Goal: Task Accomplishment & Management: Use online tool/utility

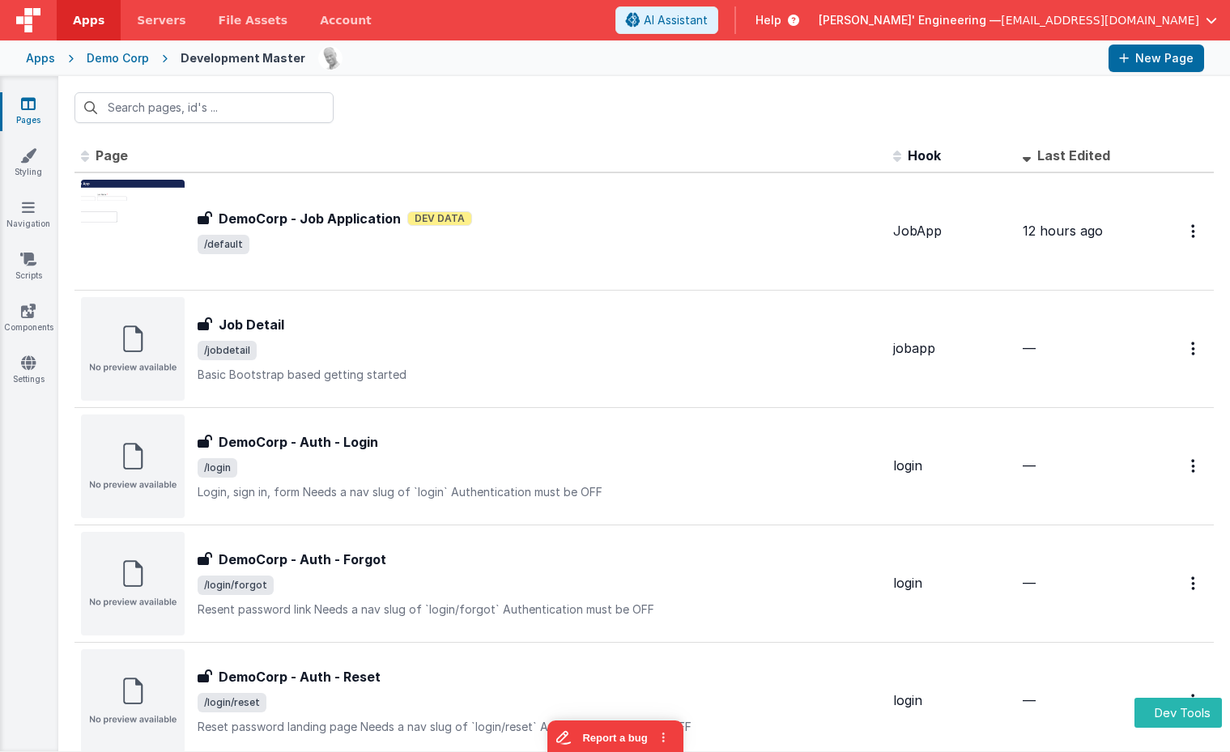
click at [47, 49] on div "Apps Demo Corp Development Master New Page" at bounding box center [615, 58] width 1230 height 36
click at [42, 57] on div "Apps" at bounding box center [40, 58] width 29 height 16
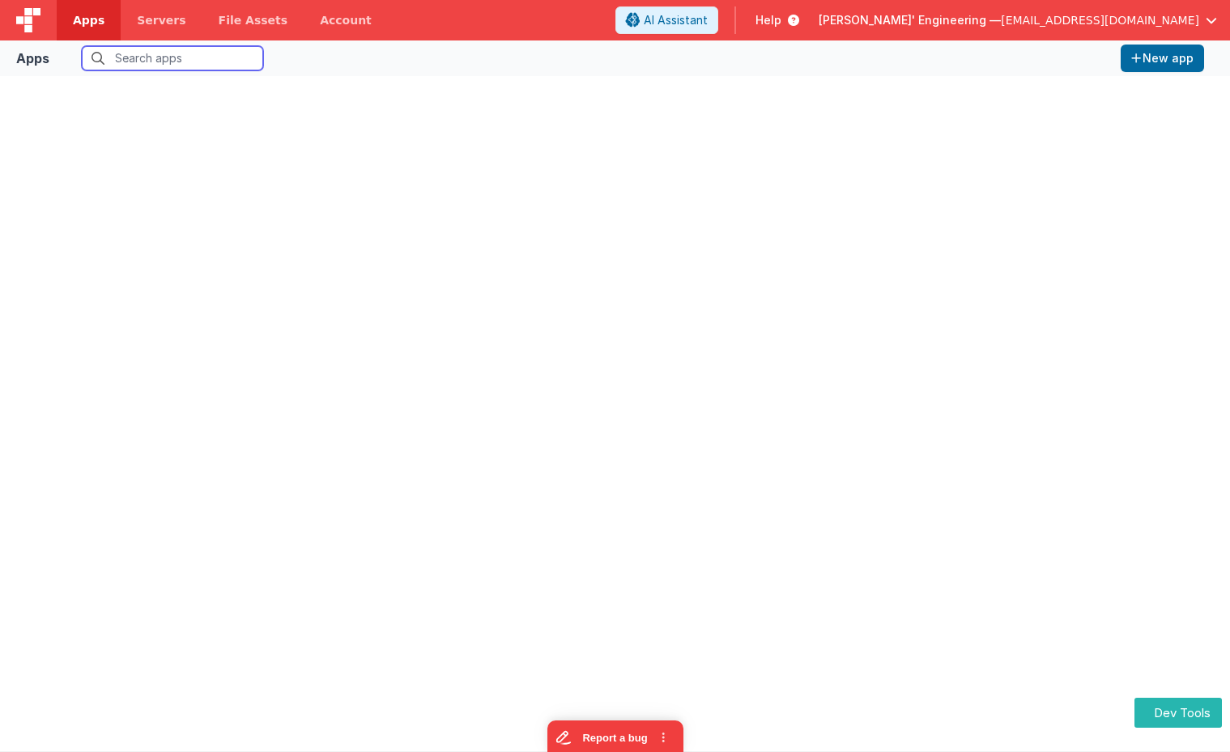
click at [149, 53] on input "text" at bounding box center [172, 58] width 181 height 24
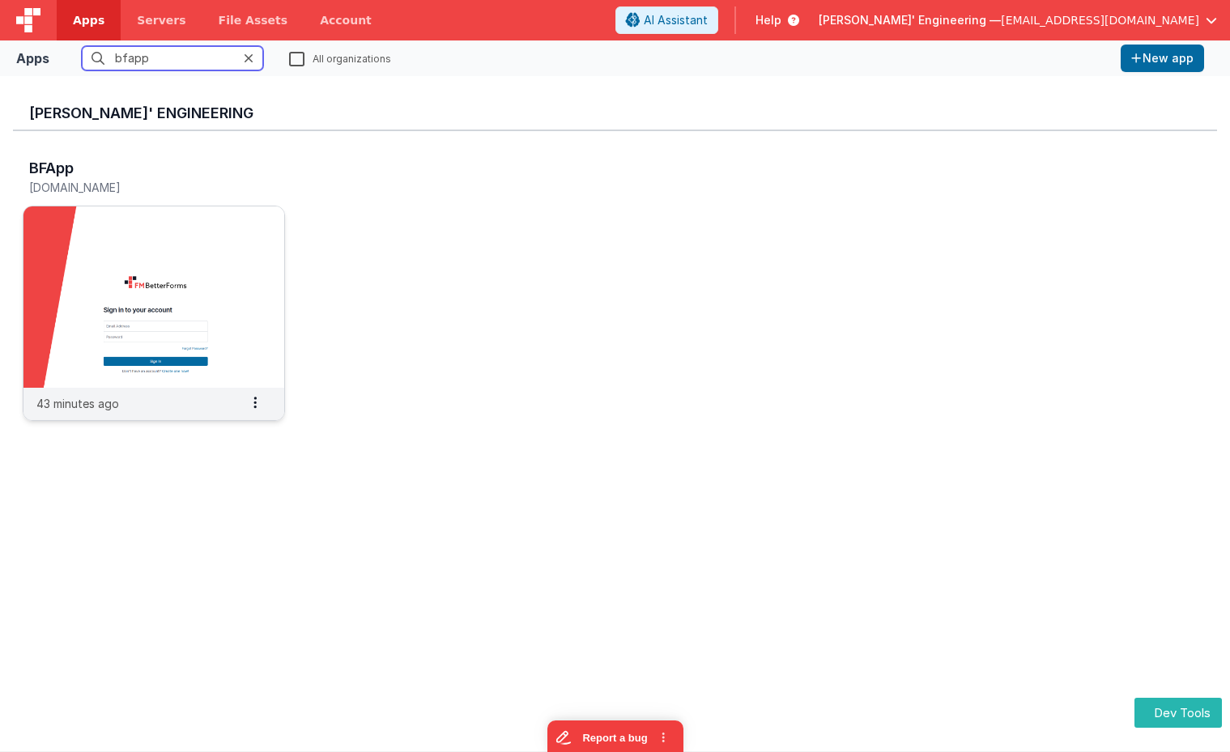
type input "bfapp"
click at [161, 256] on img at bounding box center [153, 296] width 261 height 181
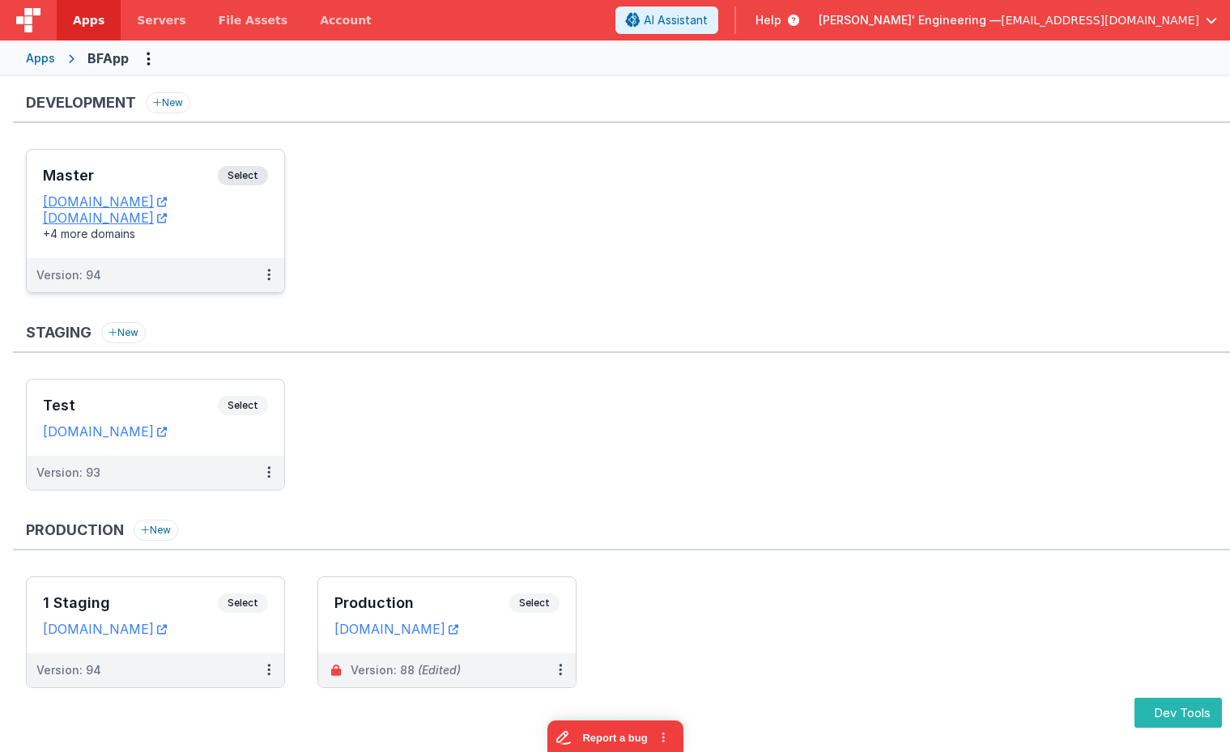
click at [246, 180] on span "Select" at bounding box center [243, 175] width 50 height 19
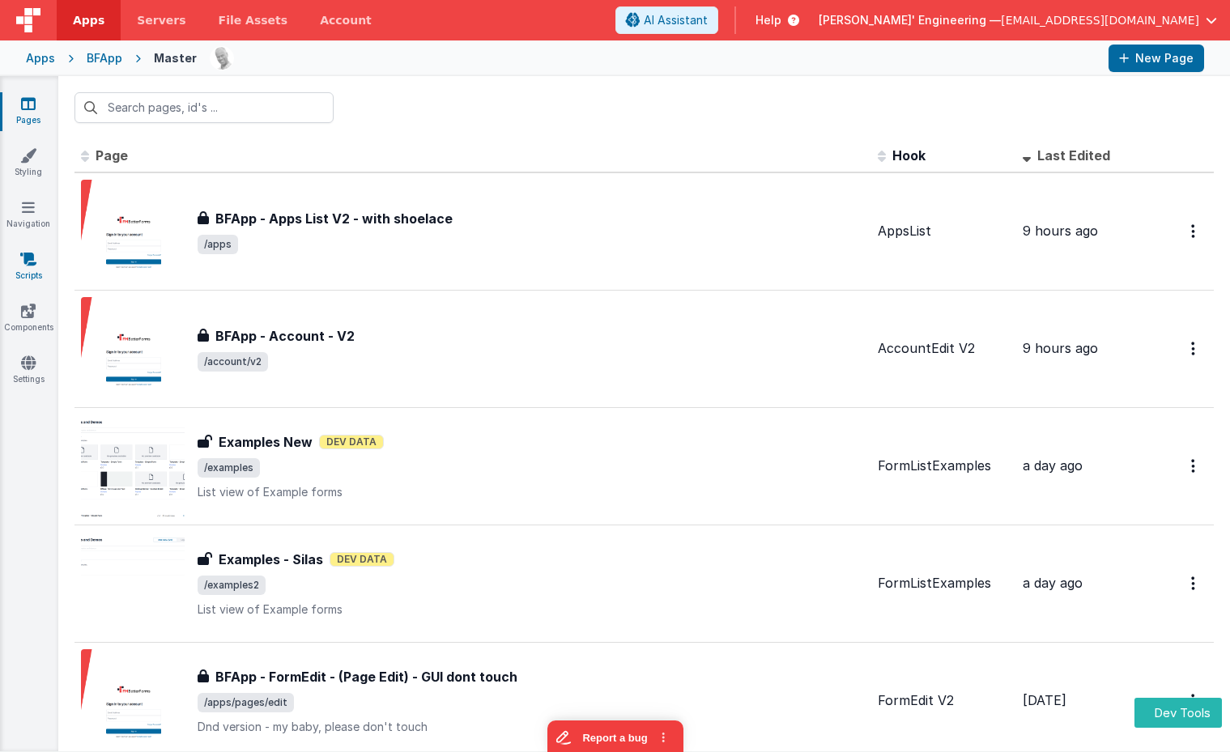
click at [40, 268] on link "Scripts" at bounding box center [28, 267] width 58 height 32
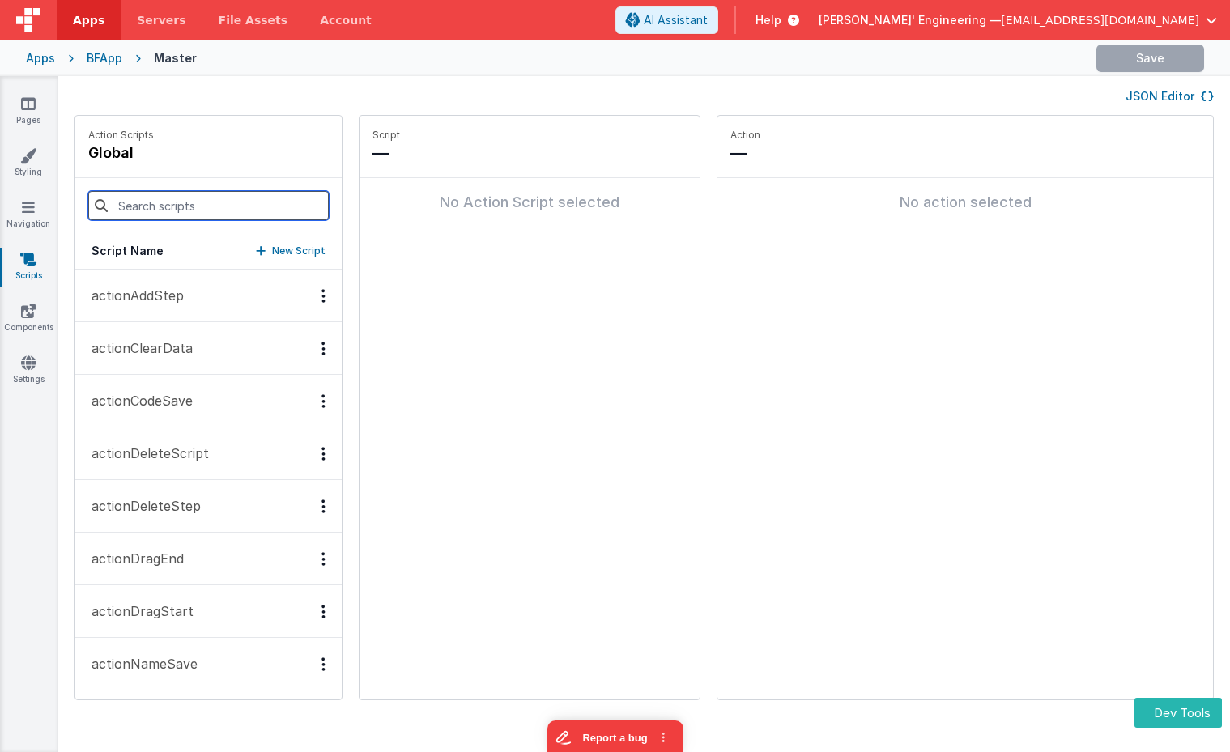
click at [149, 208] on input at bounding box center [208, 205] width 240 height 29
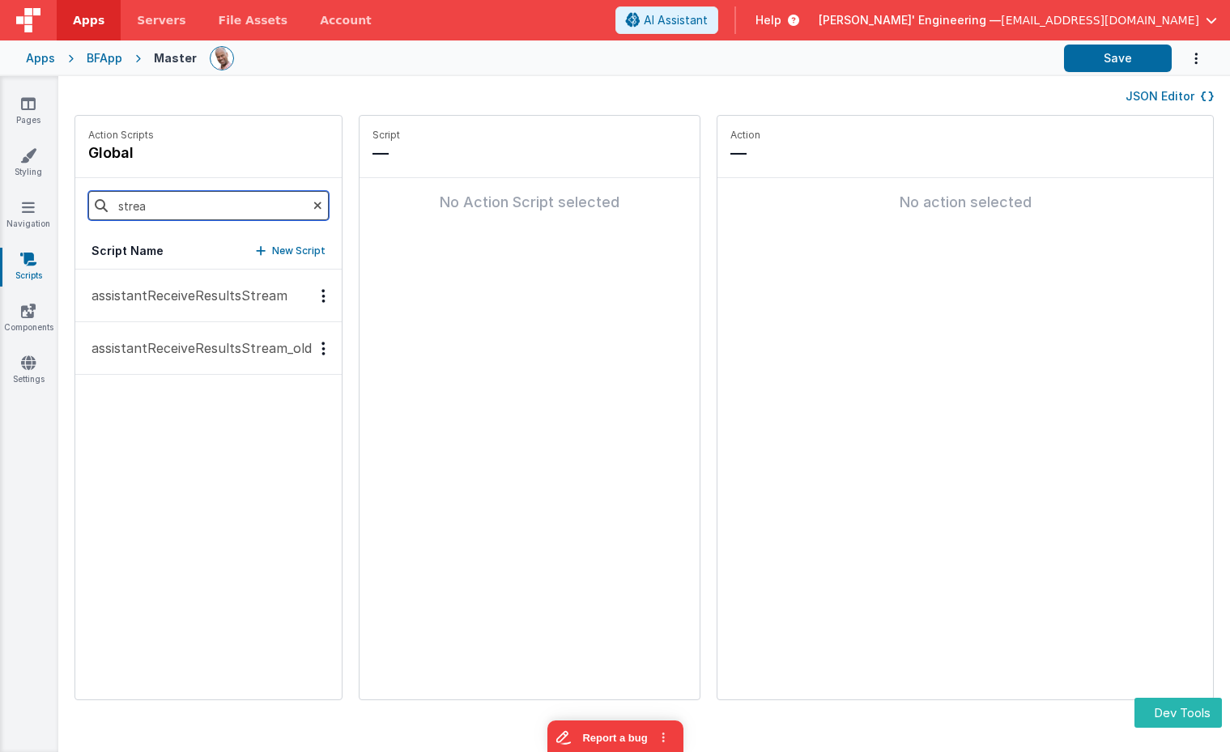
type input "strea"
click at [149, 294] on p "assistantReceiveResultsStream" at bounding box center [185, 295] width 206 height 19
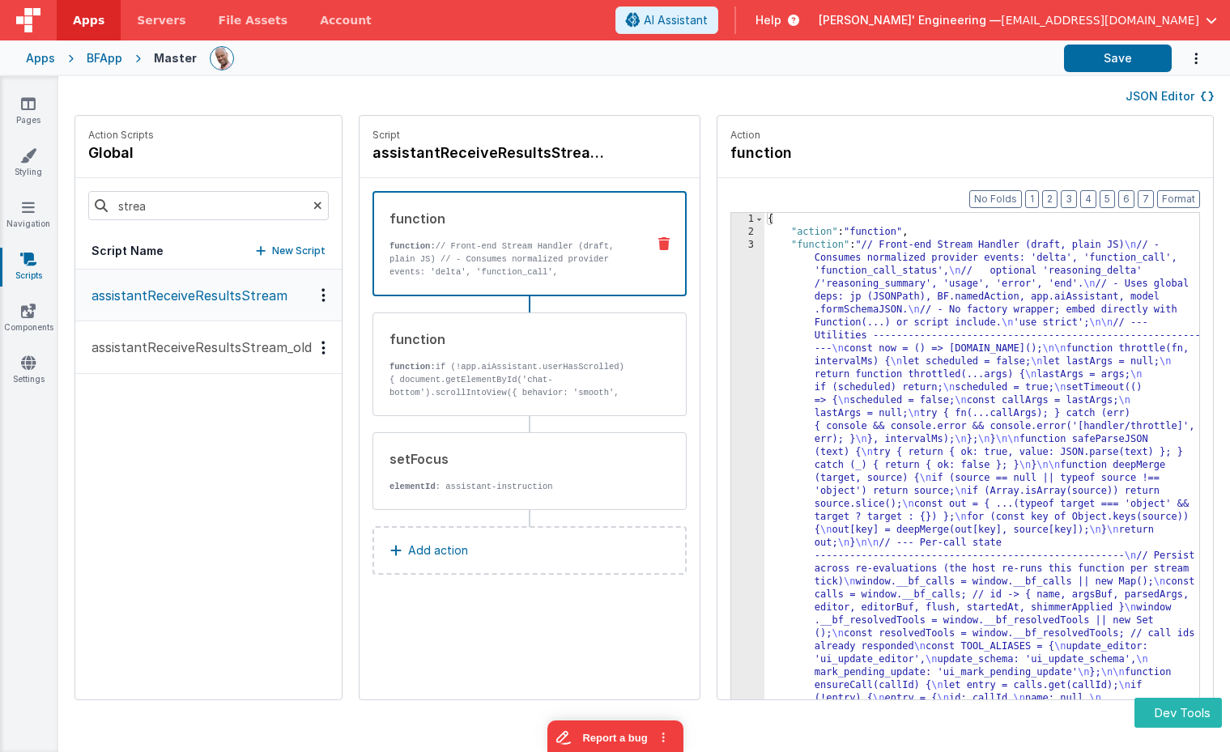
click at [567, 153] on h4 "assistantReceiveResultsStream" at bounding box center [493, 153] width 243 height 23
click at [522, 155] on input "assistantReceiveResultsStream" at bounding box center [453, 153] width 162 height 23
type input "assistantReceiveResultsStreamV7"
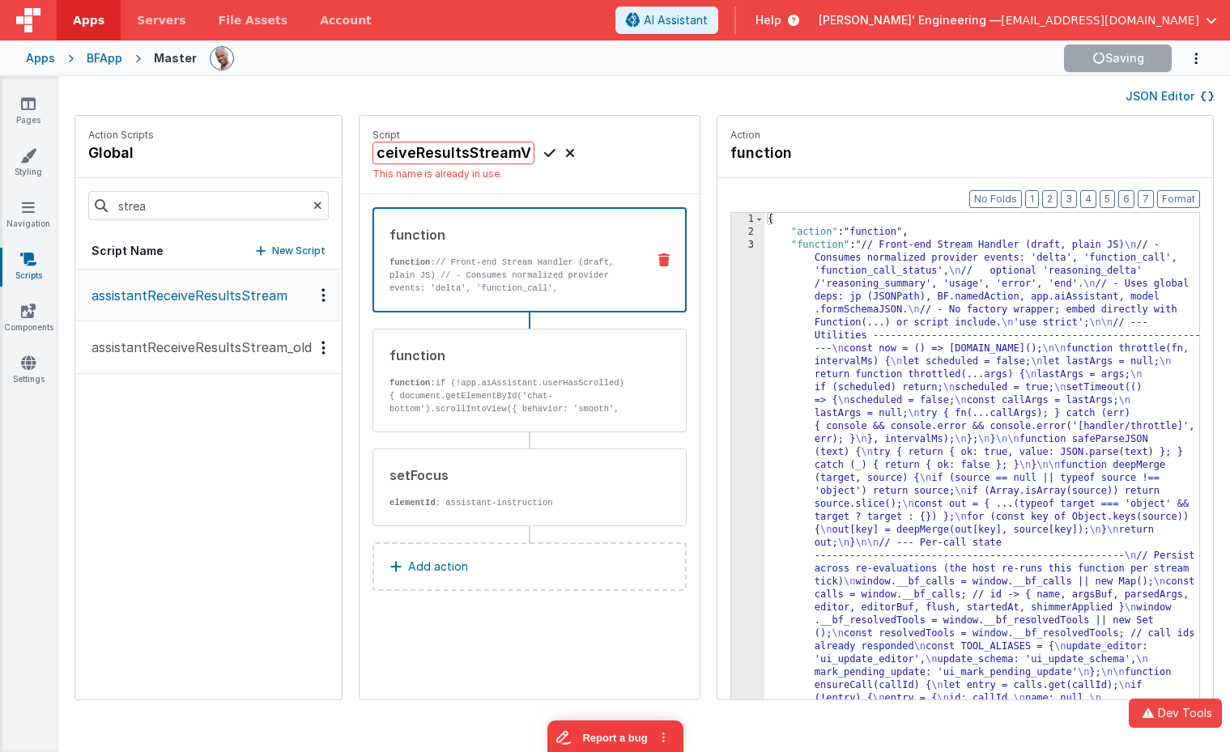
scroll to position [0, 0]
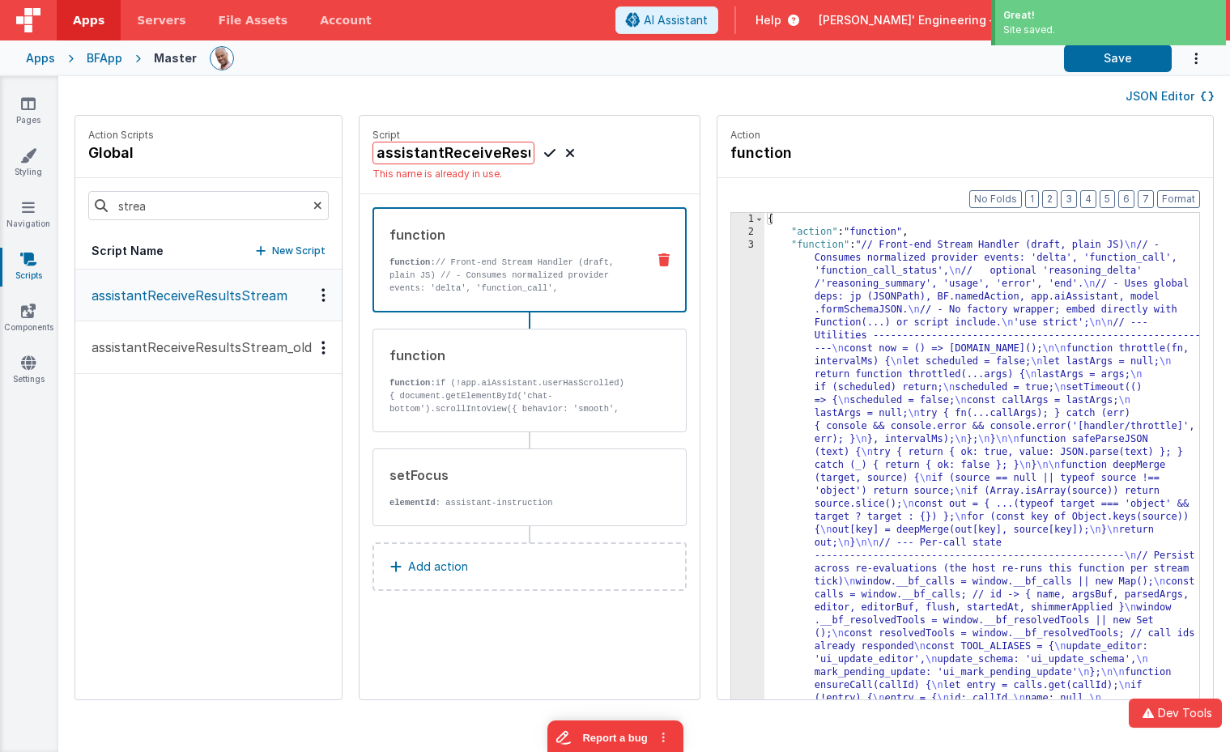
click at [542, 181] on div "Script assistantReceiveResultsStreamV7 This name is already in use." at bounding box center [529, 155] width 340 height 79
click at [457, 160] on input "assistantReceiveResultsStreamV7" at bounding box center [453, 153] width 162 height 23
click at [15, 308] on link "Components" at bounding box center [28, 319] width 58 height 32
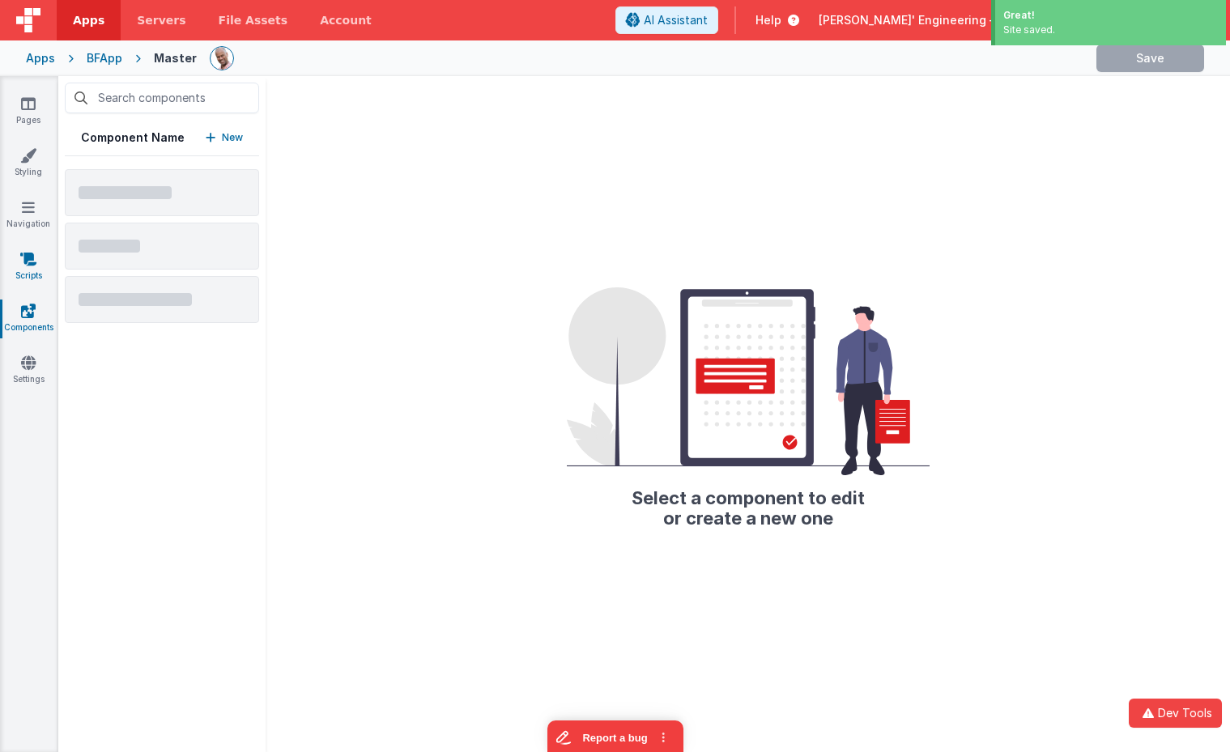
click at [27, 257] on icon at bounding box center [28, 259] width 16 height 16
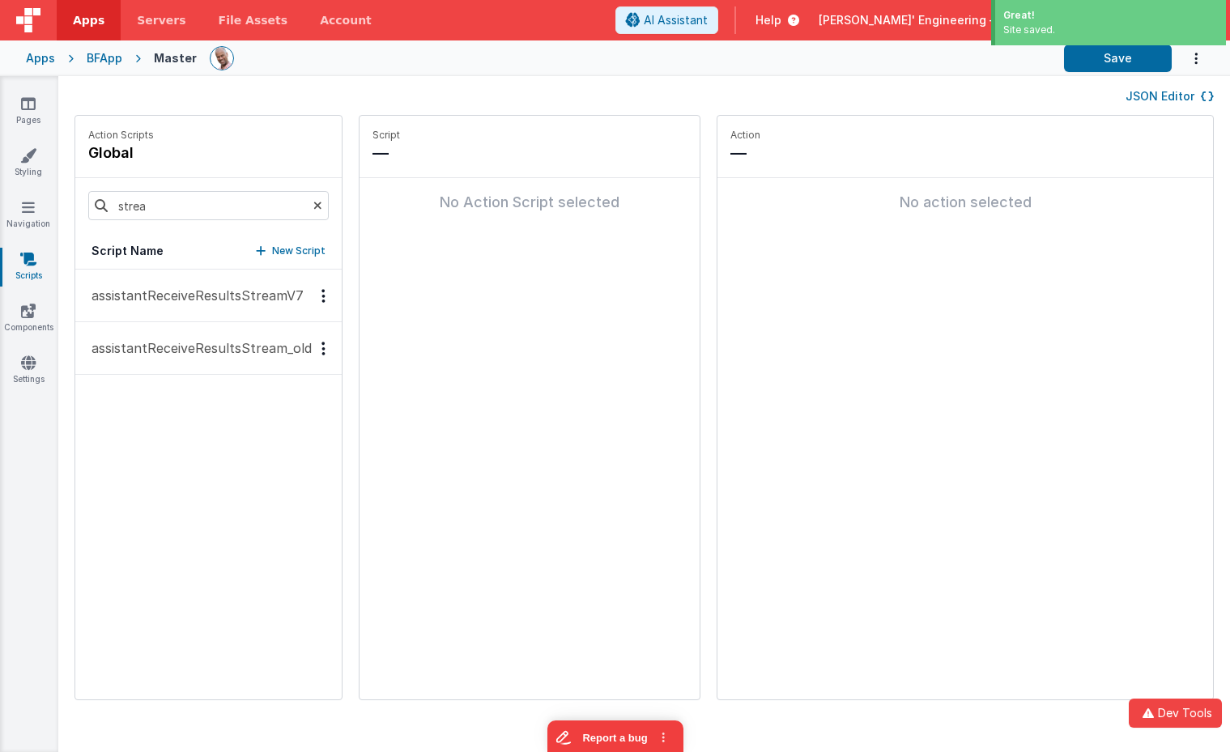
click at [1169, 91] on button "JSON Editor" at bounding box center [1169, 96] width 88 height 16
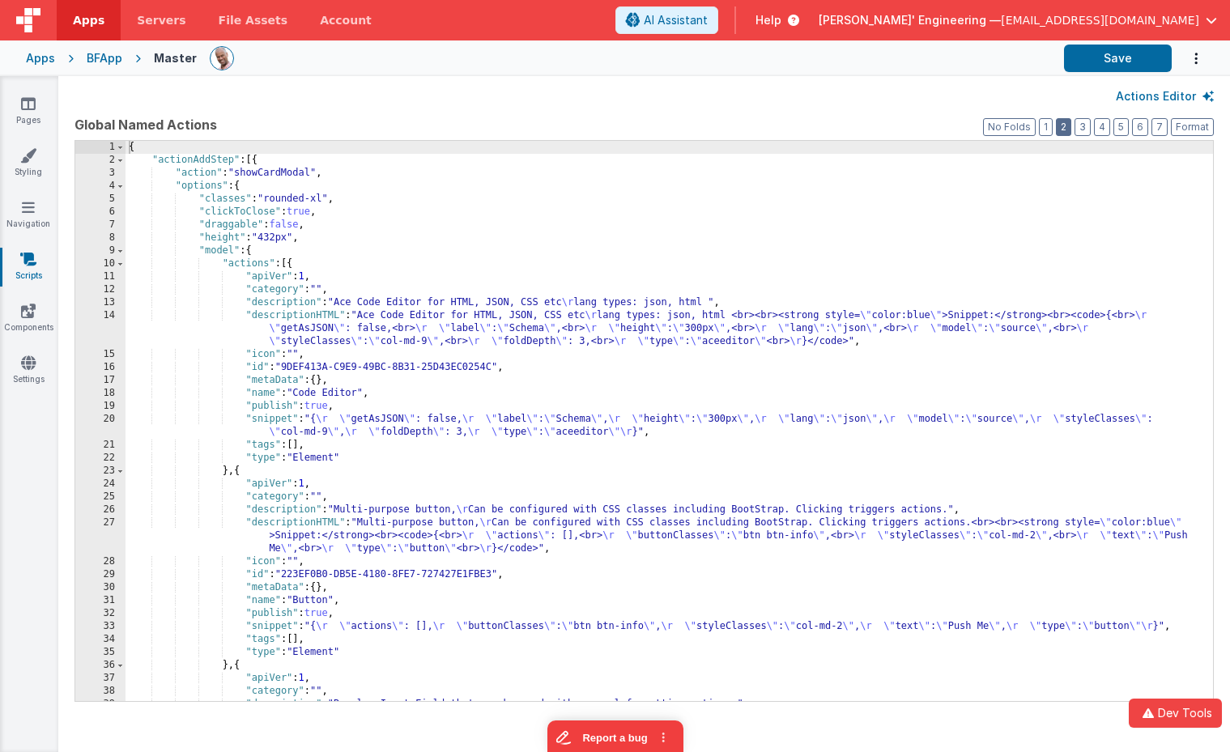
click at [1071, 126] on button "2" at bounding box center [1063, 127] width 15 height 18
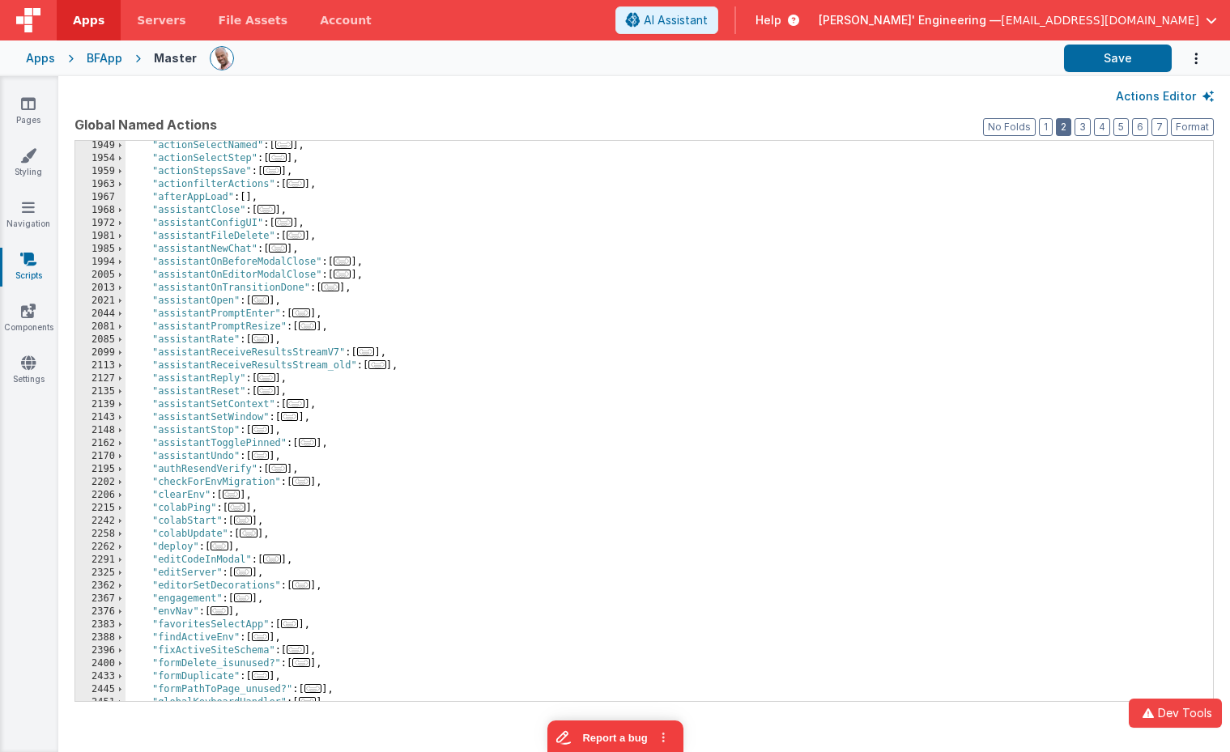
scroll to position [144, 0]
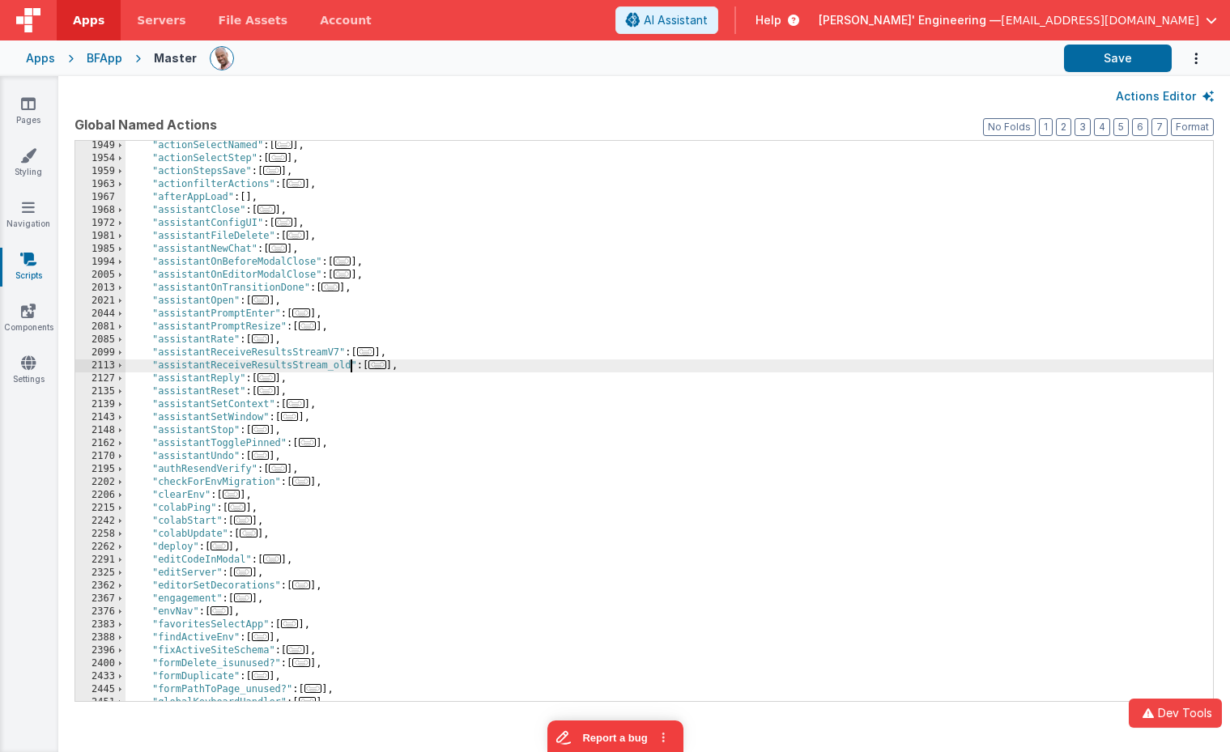
click at [351, 368] on div ""actionSelectNamed" : [ ... ] , "actionSelectStep" : [ ... ] , "actionStepsSave…" at bounding box center [668, 432] width 1087 height 586
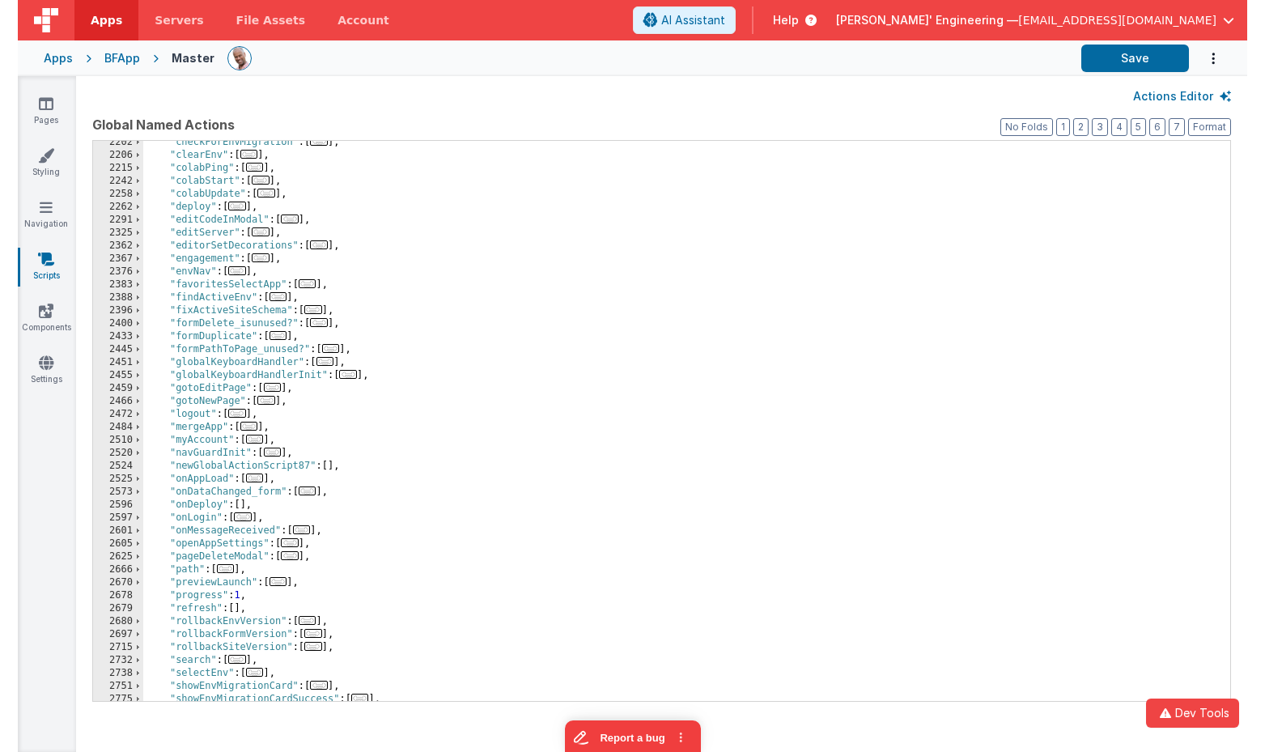
scroll to position [0, 0]
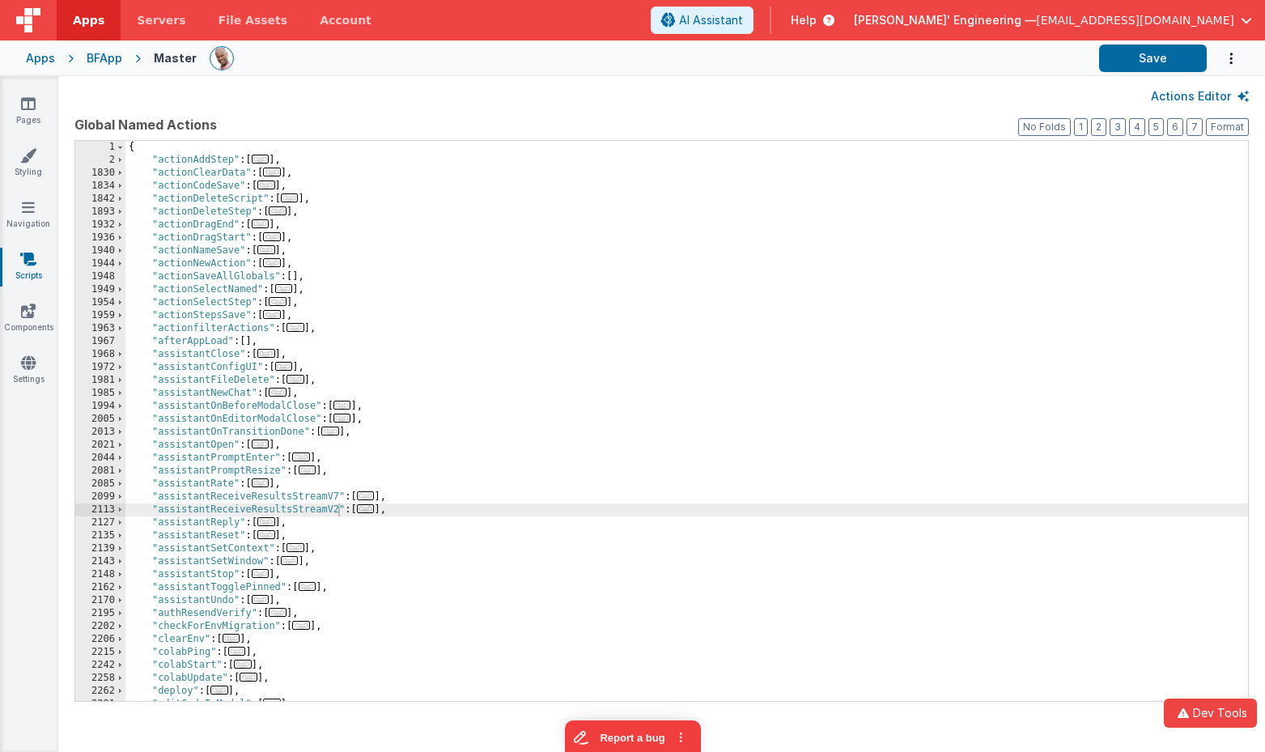
click at [104, 58] on div "BFApp" at bounding box center [105, 58] width 36 height 16
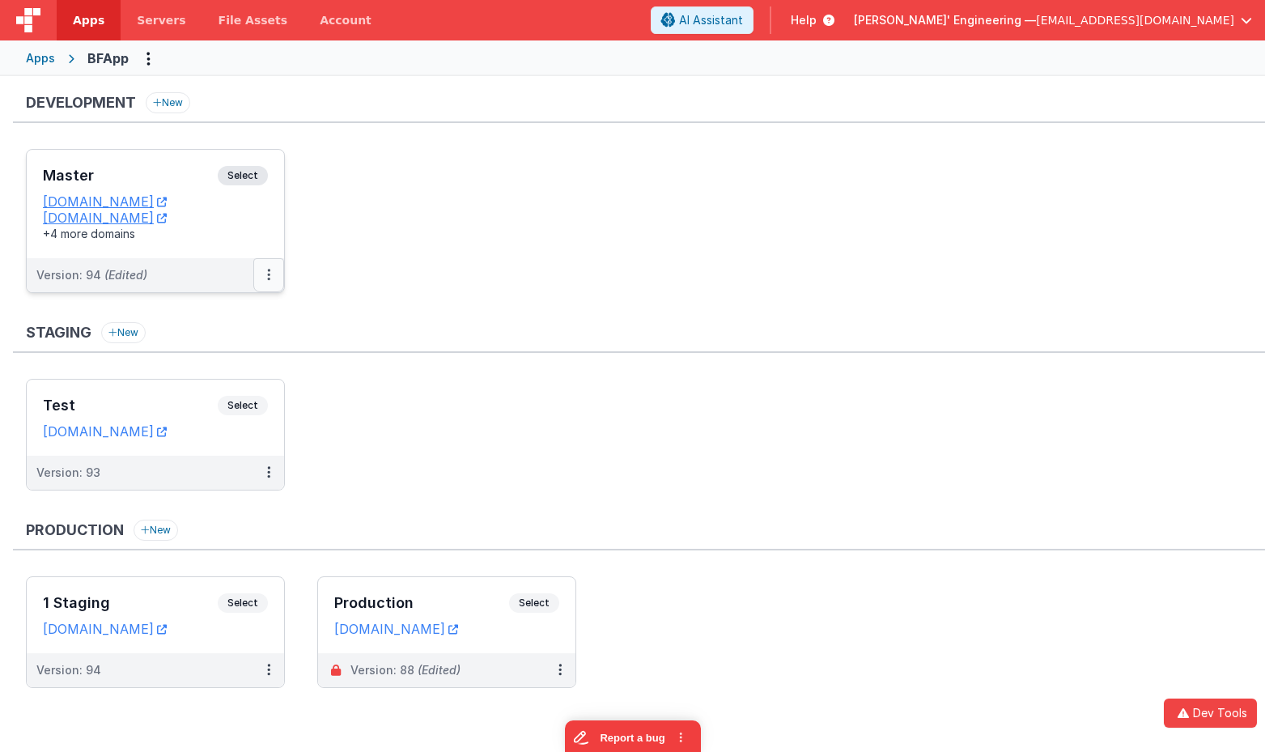
click at [261, 278] on button at bounding box center [268, 275] width 31 height 34
click at [218, 368] on link "Deploy..." at bounding box center [213, 369] width 142 height 29
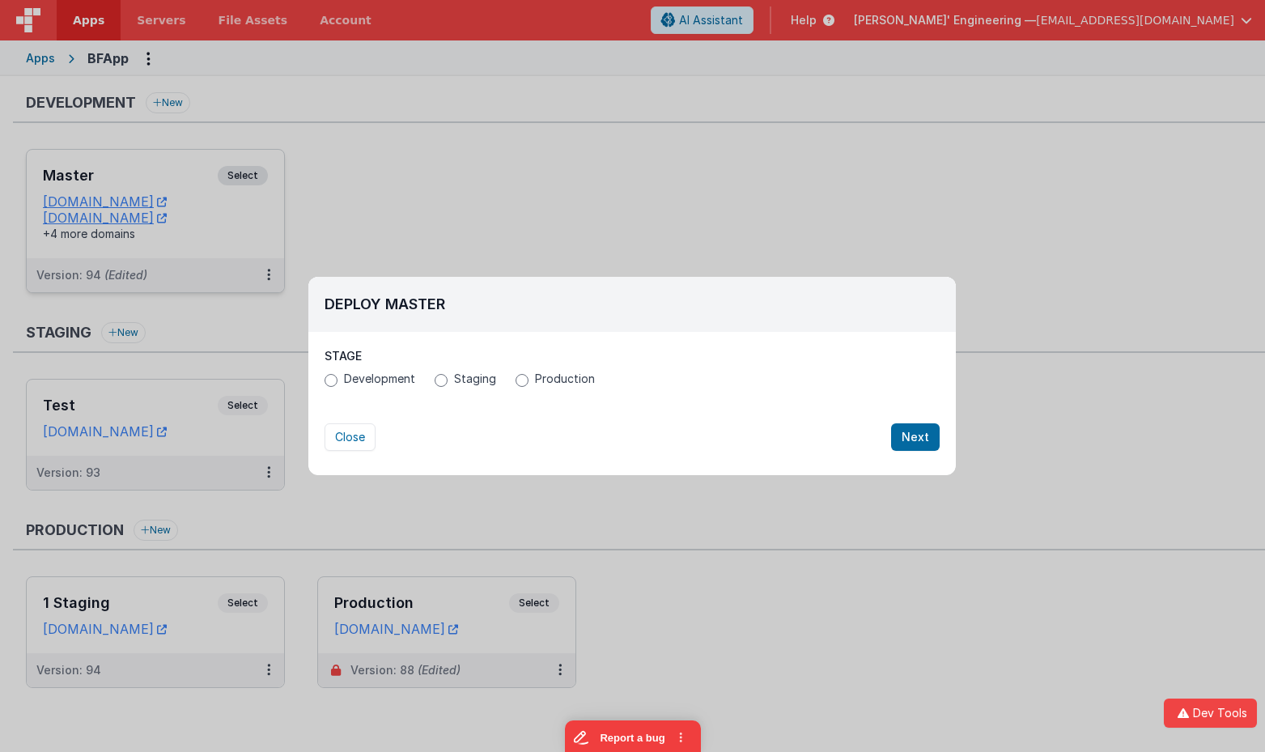
click at [470, 380] on span "Staging" at bounding box center [475, 379] width 42 height 16
click at [448, 380] on input "Staging" at bounding box center [441, 380] width 13 height 13
radio input "true"
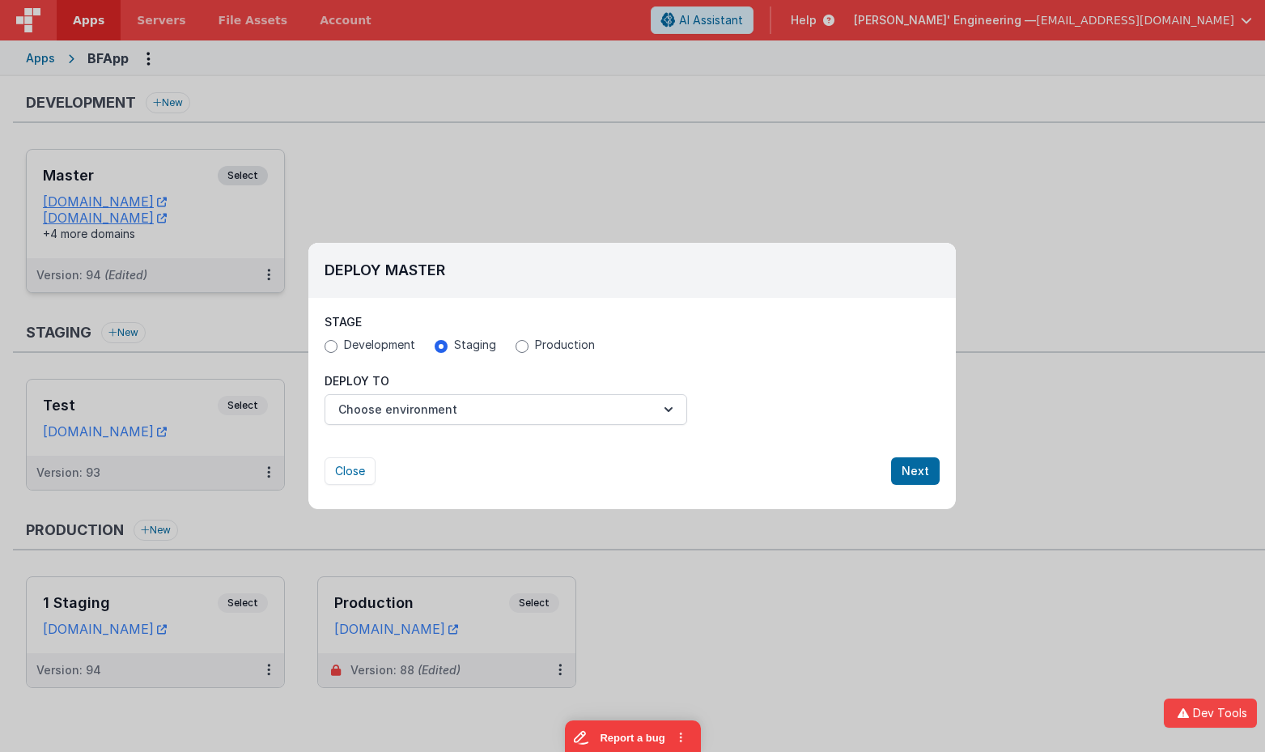
drag, startPoint x: 538, startPoint y: 349, endPoint x: 537, endPoint y: 367, distance: 17.9
click at [538, 349] on span "Production" at bounding box center [565, 345] width 60 height 16
click at [529, 349] on input "Production" at bounding box center [522, 346] width 13 height 13
radio input "true"
radio input "false"
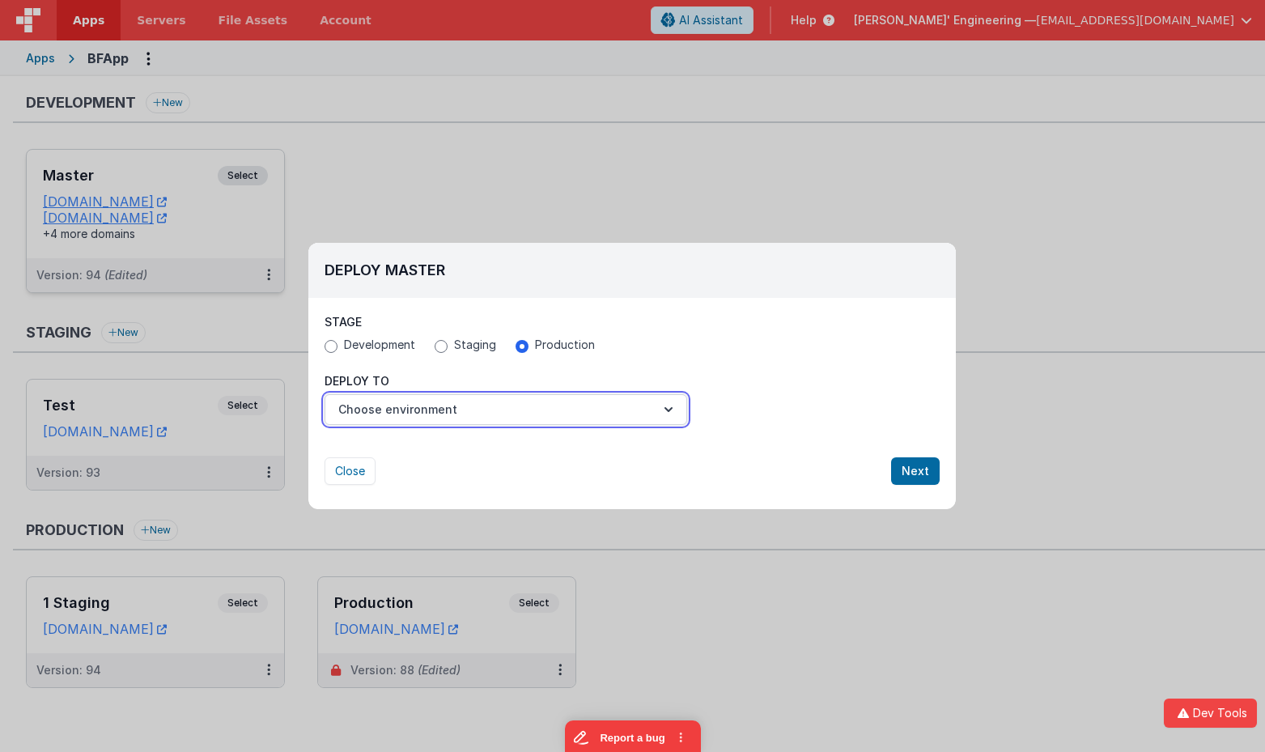
click at [522, 403] on button "Choose environment" at bounding box center [506, 409] width 363 height 31
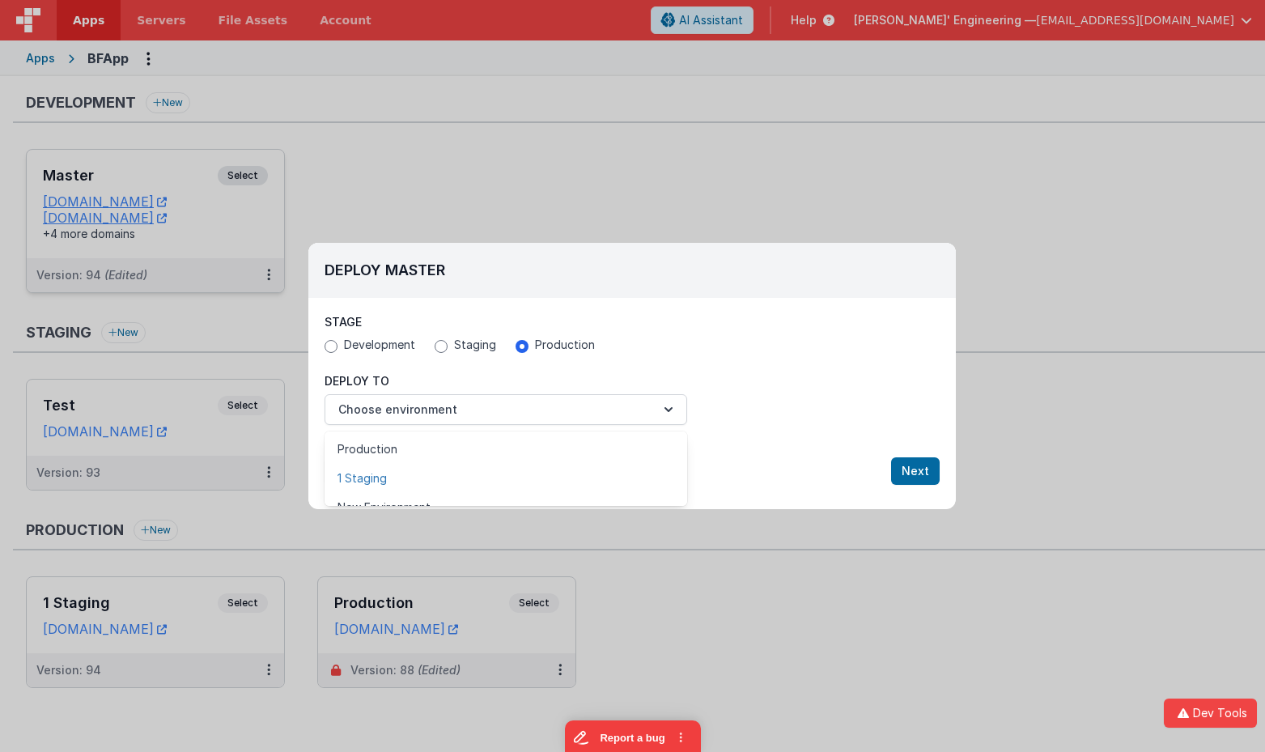
click at [489, 480] on link "1 Staging" at bounding box center [506, 478] width 363 height 29
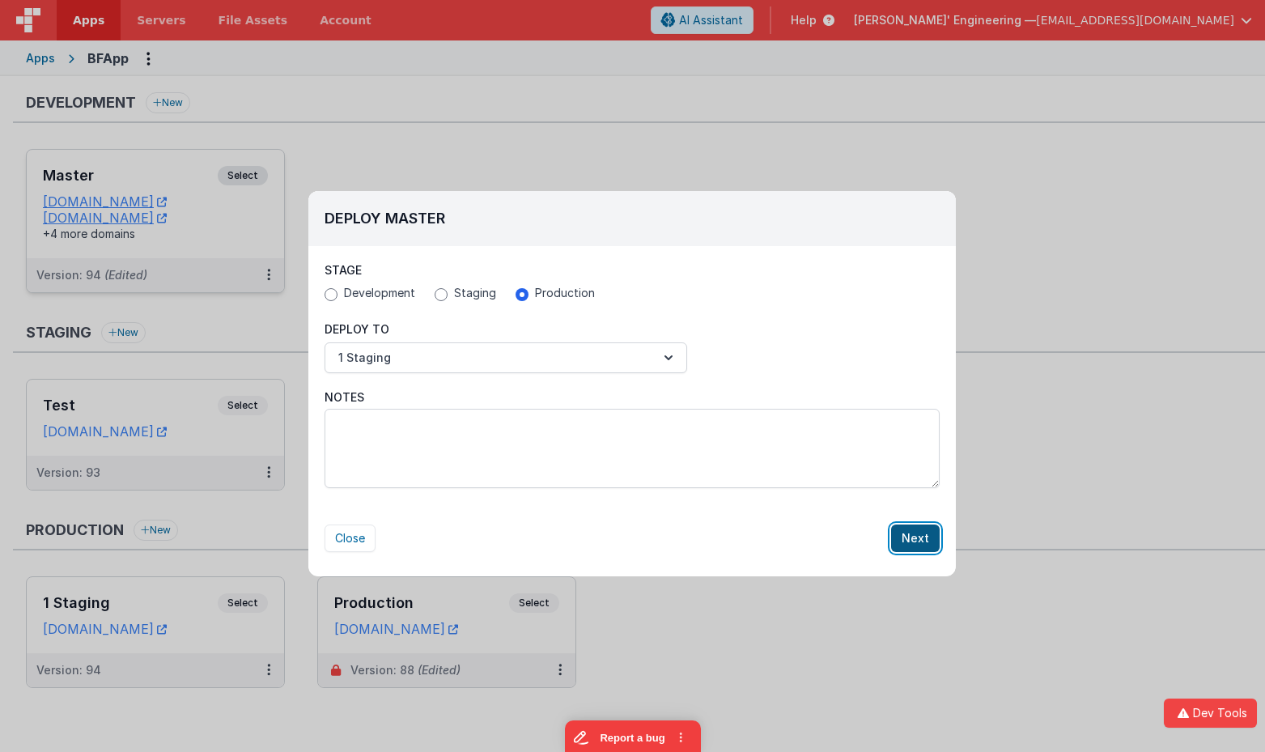
click at [914, 540] on button "Next" at bounding box center [915, 539] width 49 height 28
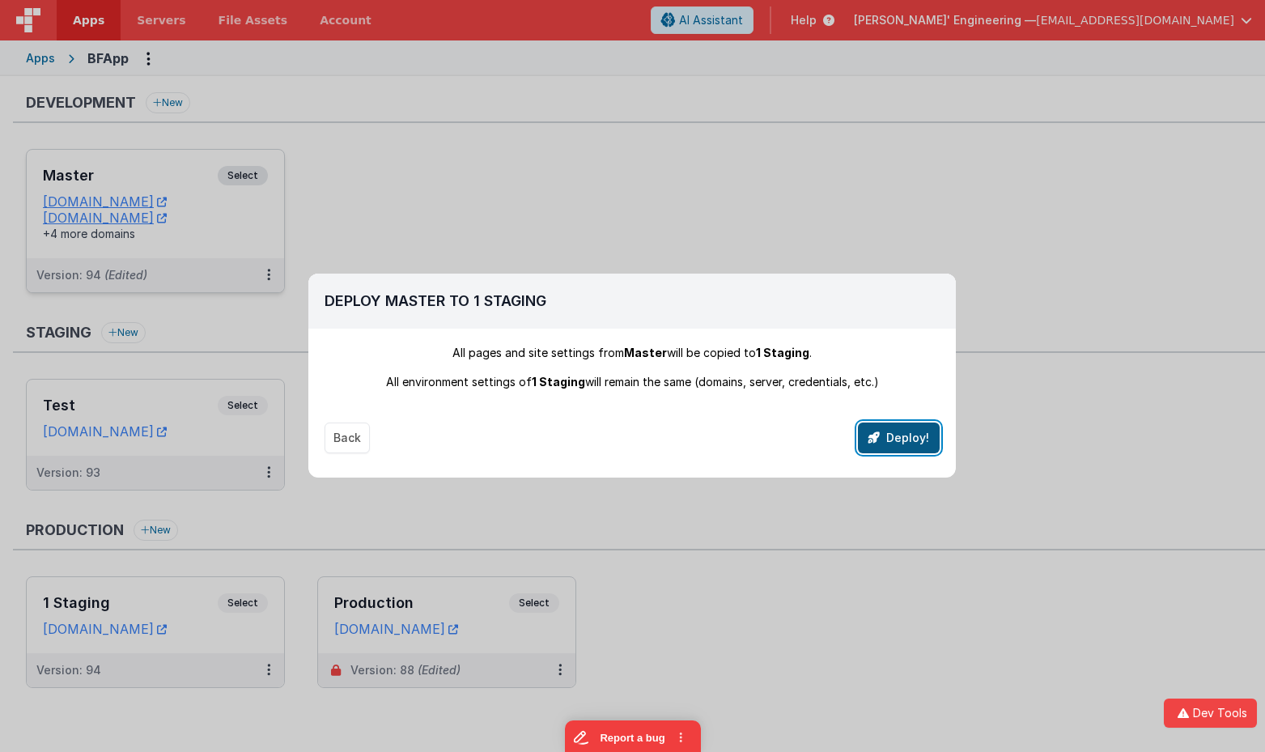
click at [911, 437] on button "Deploy!" at bounding box center [899, 438] width 82 height 31
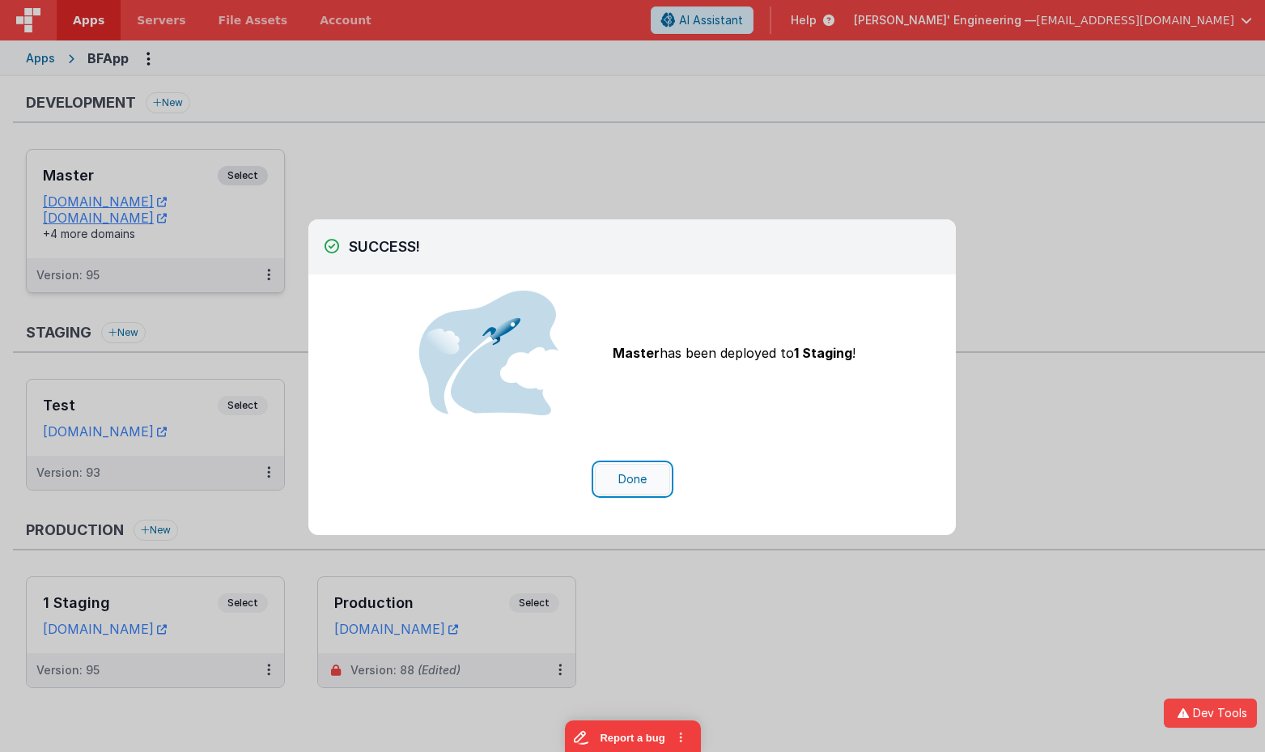
click at [649, 484] on button "Done" at bounding box center [632, 479] width 75 height 31
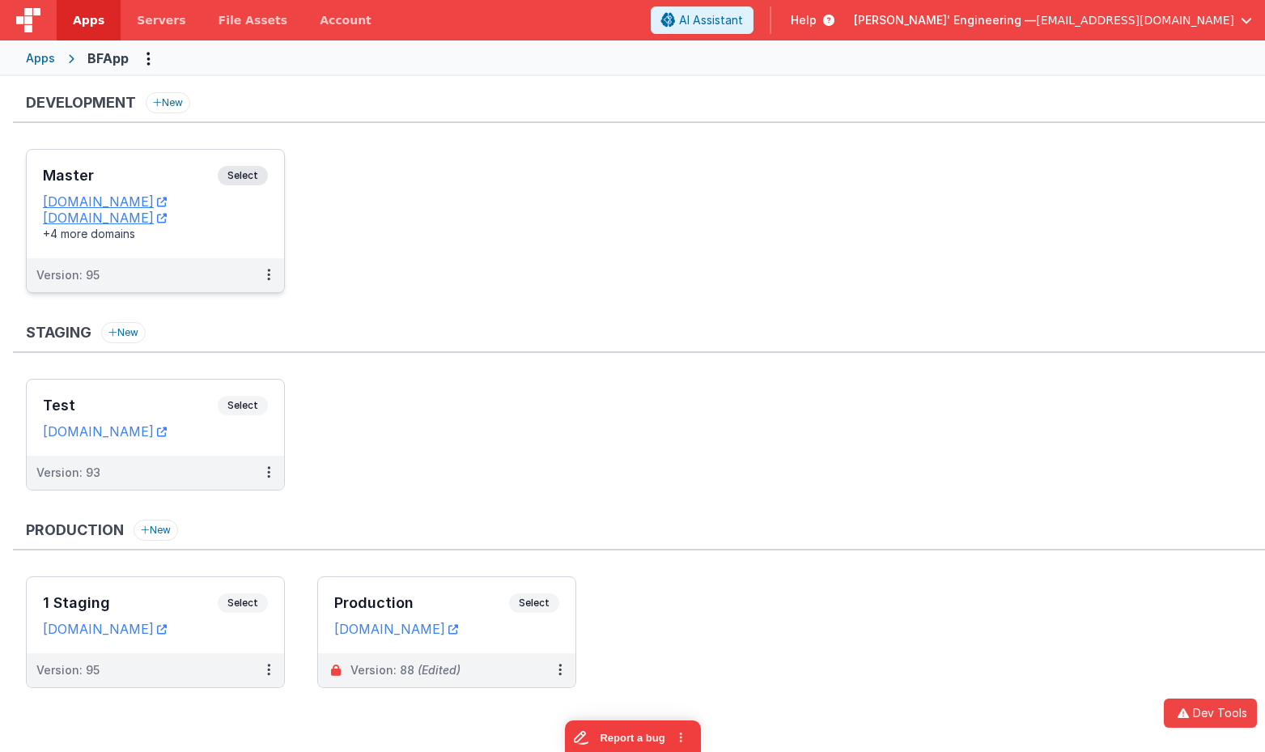
click at [649, 484] on ul "Test Select URLs apptesting1.fmbetterforms.com Version: 93" at bounding box center [645, 443] width 1239 height 128
click at [49, 53] on div "Apps" at bounding box center [40, 58] width 29 height 16
